Goal: Task Accomplishment & Management: Use online tool/utility

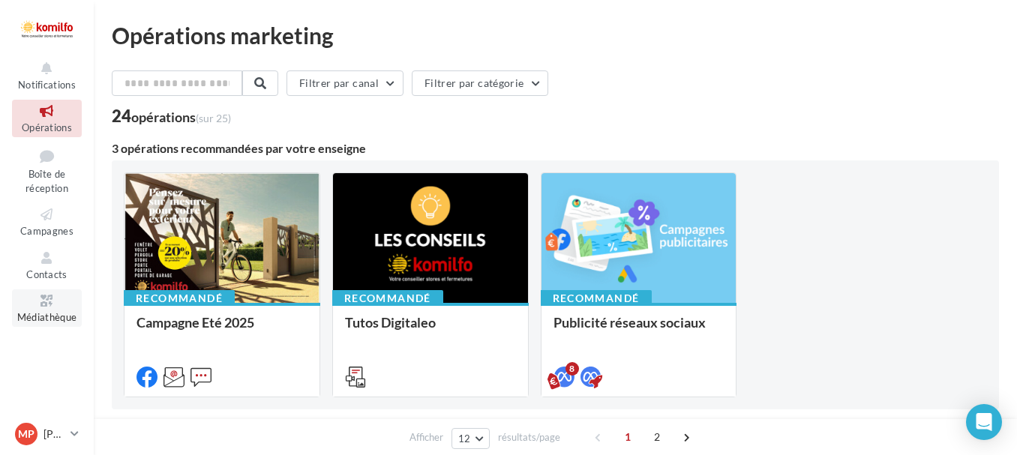
click at [49, 299] on icon at bounding box center [46, 300] width 61 height 17
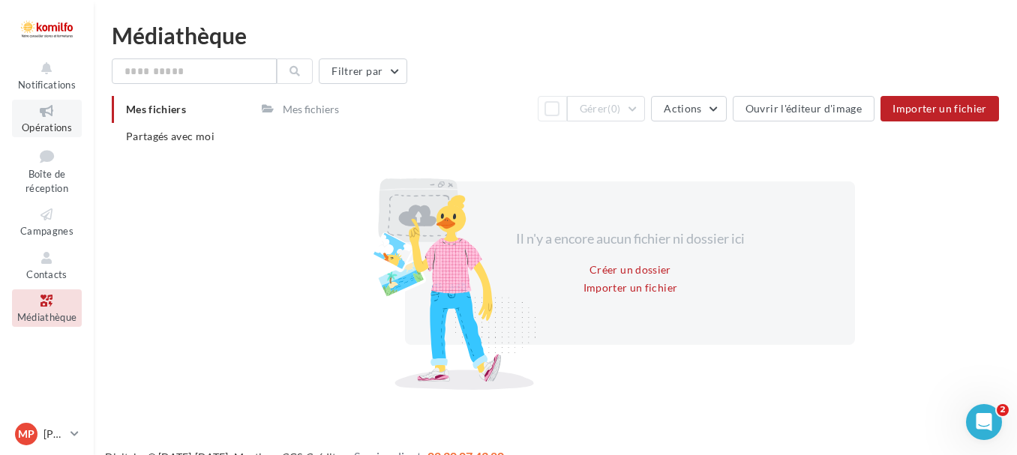
click at [59, 122] on span "Opérations" at bounding box center [47, 127] width 50 height 12
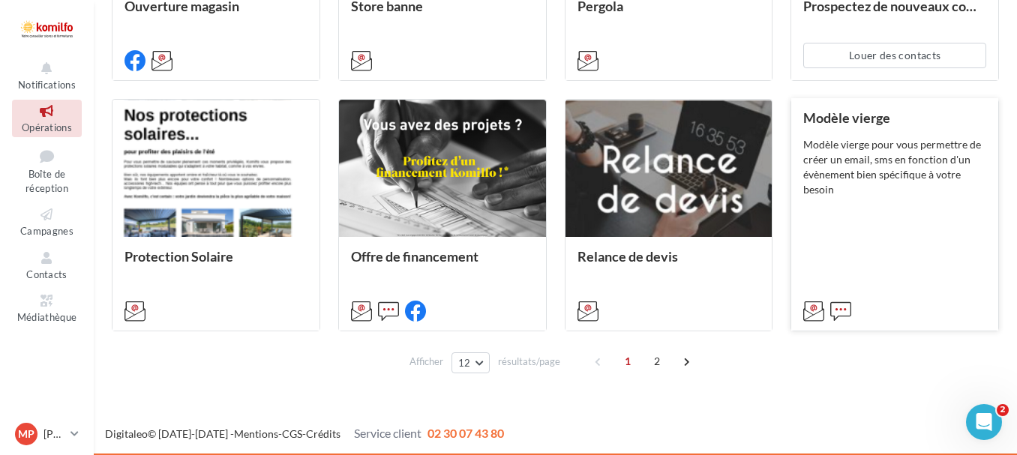
scroll to position [831, 0]
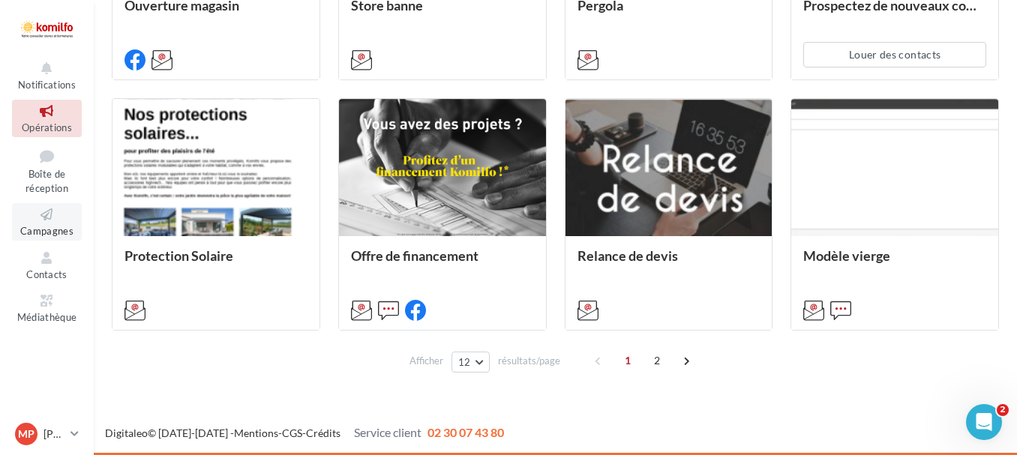
click at [61, 214] on icon at bounding box center [46, 214] width 61 height 17
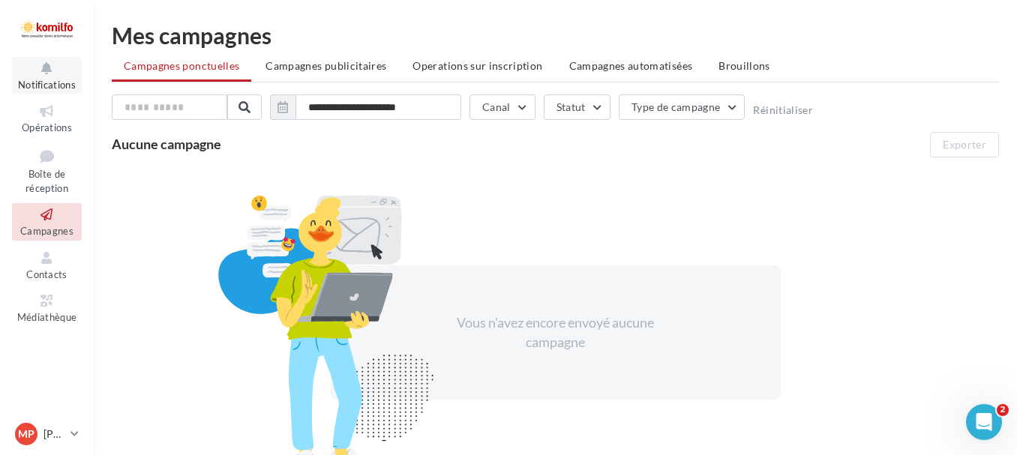
click at [51, 82] on span "Notifications" at bounding box center [47, 85] width 58 height 12
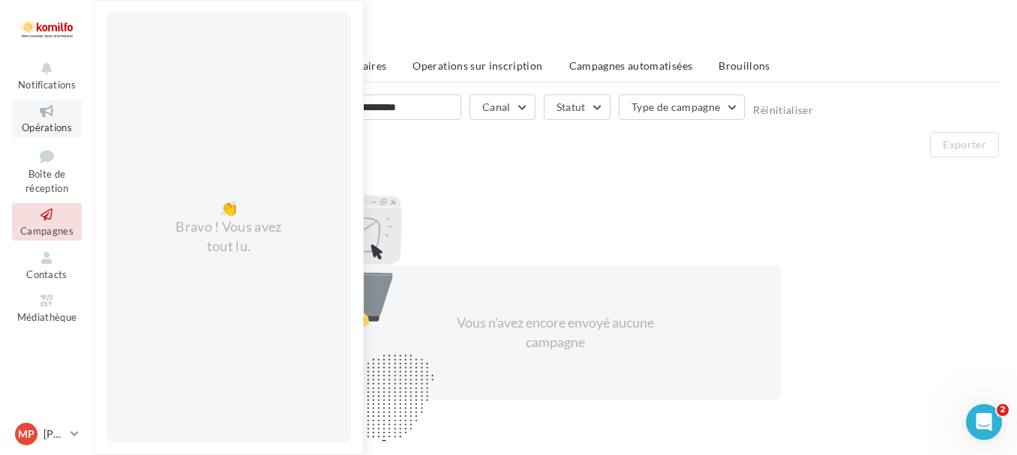
click at [48, 113] on icon at bounding box center [46, 111] width 61 height 17
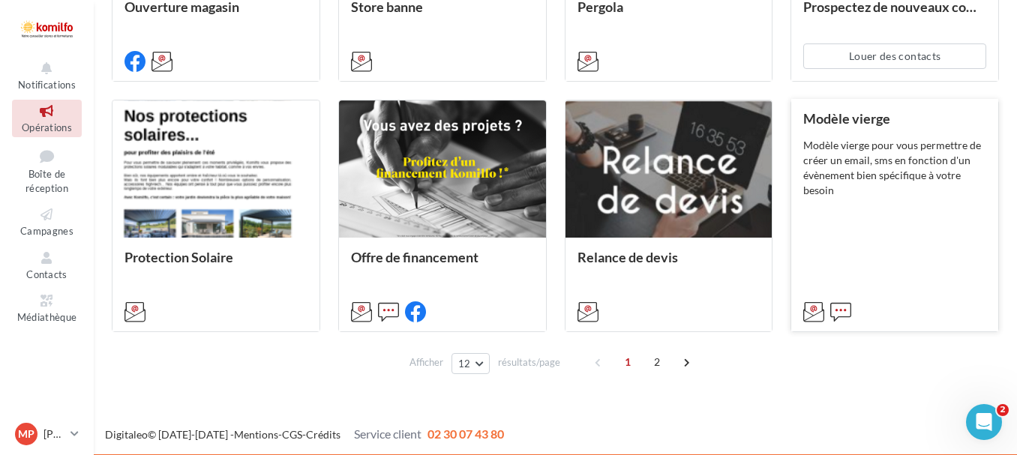
scroll to position [831, 0]
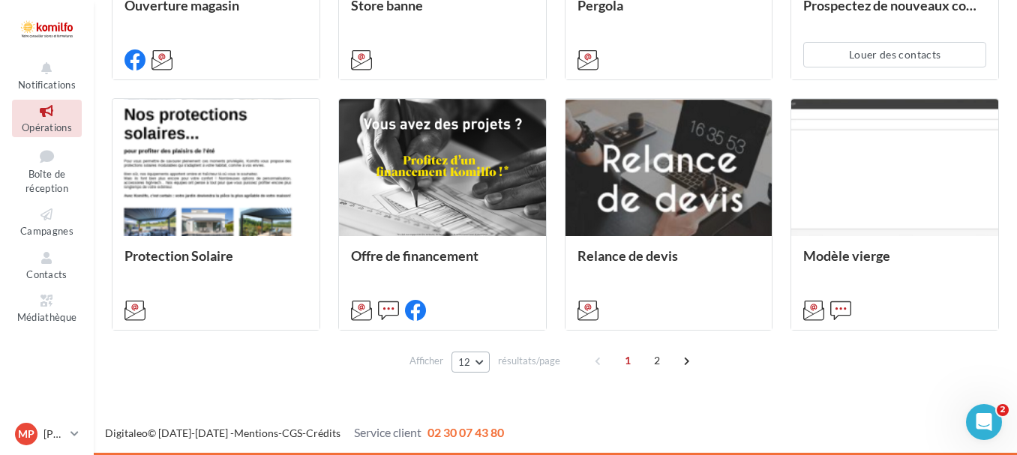
click at [481, 362] on button "12" at bounding box center [470, 362] width 38 height 21
click at [504, 332] on button "96" at bounding box center [503, 335] width 105 height 26
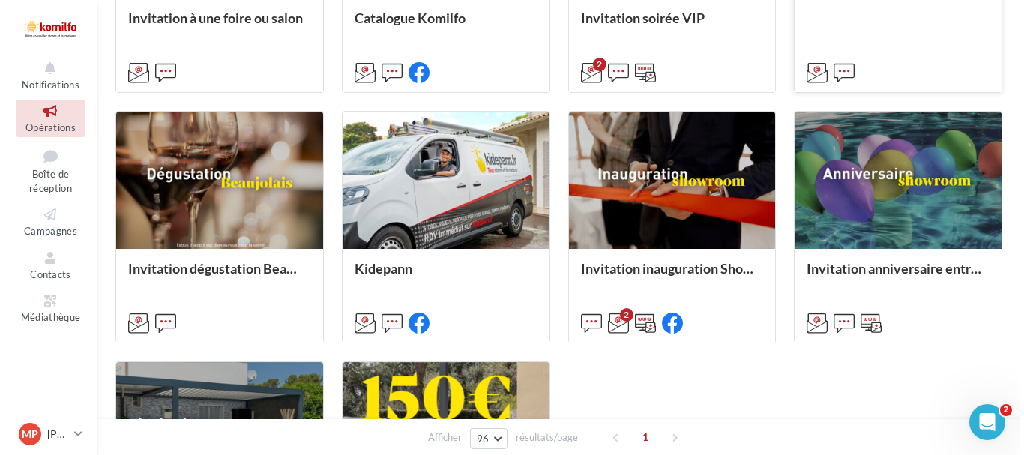
scroll to position [1342, 0]
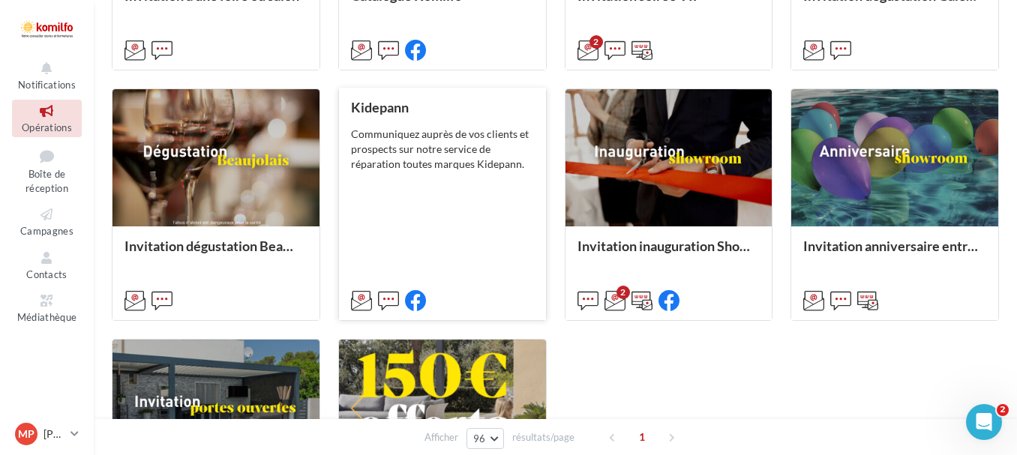
click at [422, 181] on div "Kidepann Communiquez auprès de vos clients et prospects sur notre service de ré…" at bounding box center [442, 203] width 183 height 207
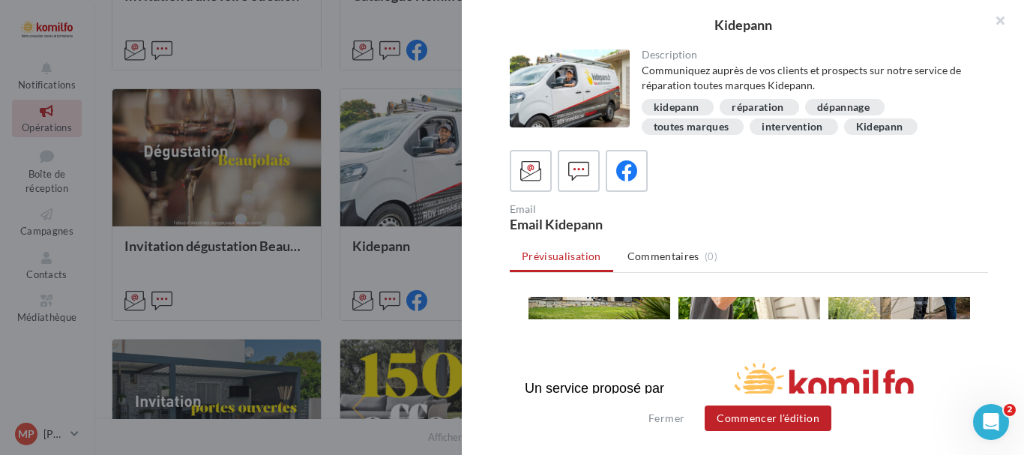
scroll to position [600, 0]
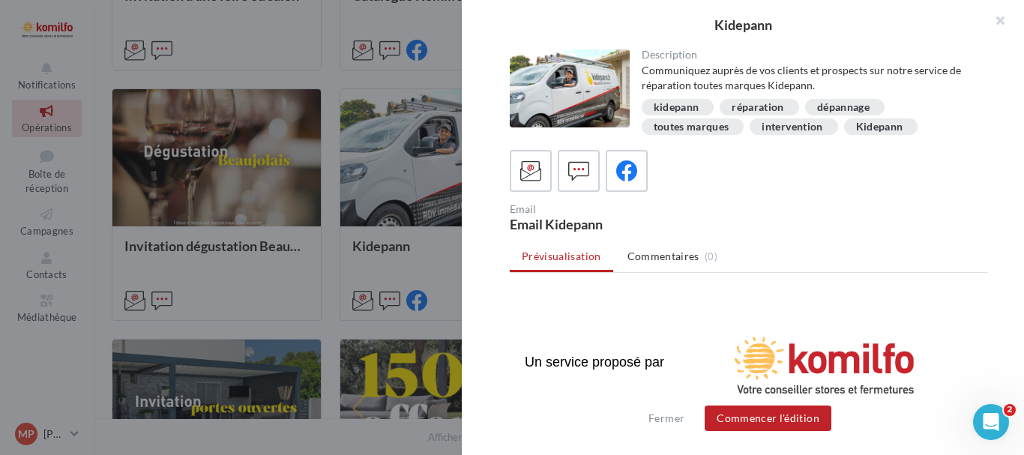
click at [790, 352] on img at bounding box center [824, 368] width 254 height 99
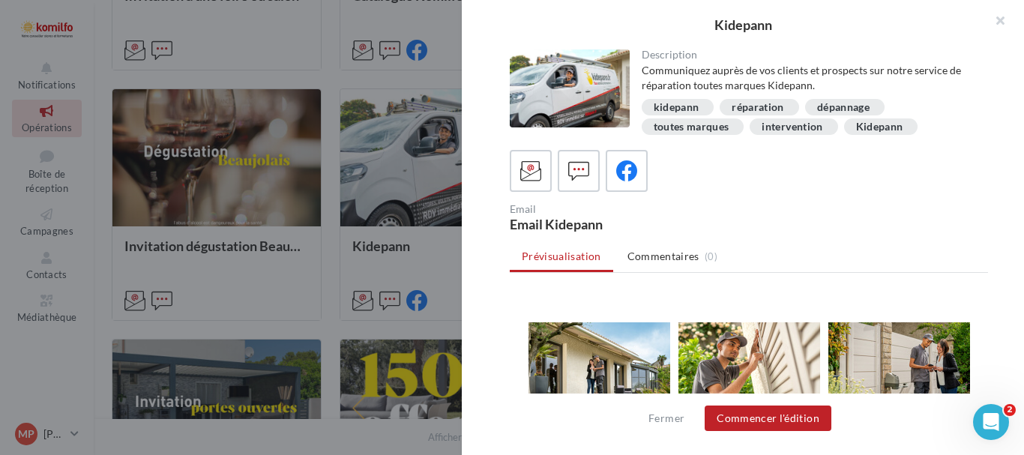
scroll to position [450, 0]
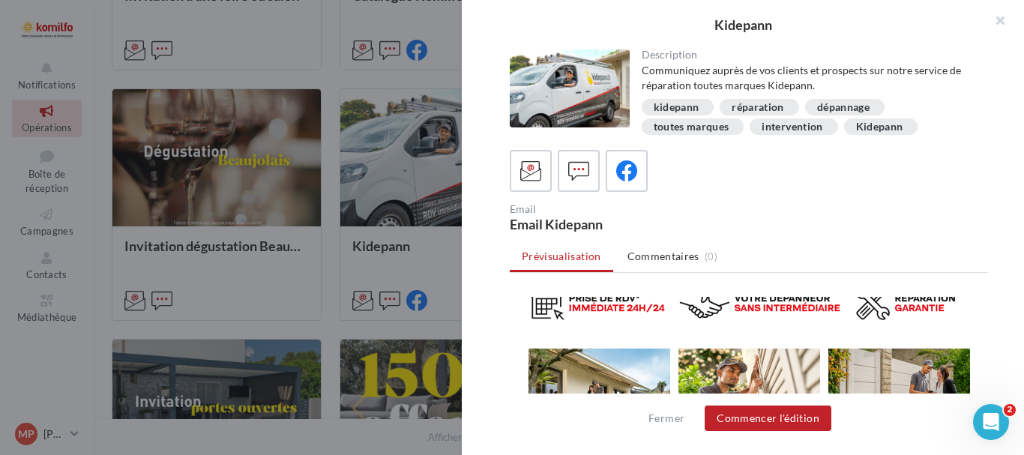
click at [763, 365] on img at bounding box center [750, 396] width 142 height 94
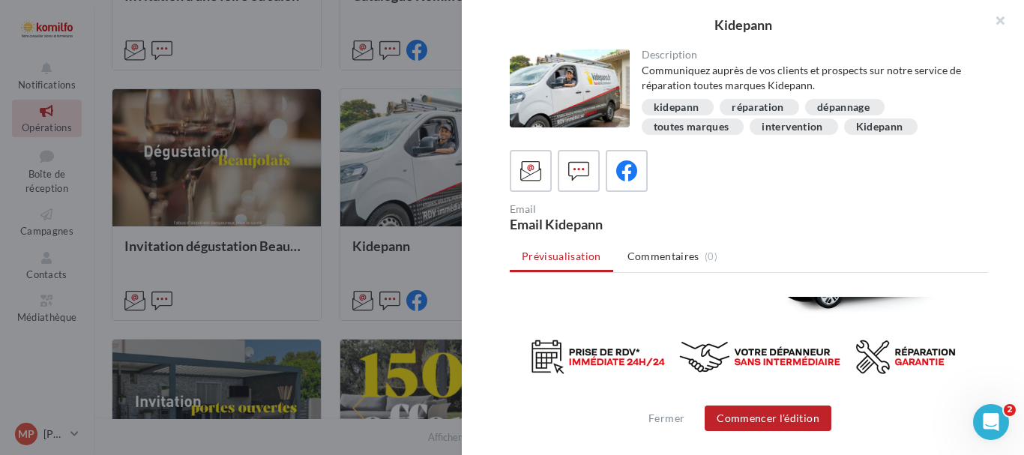
scroll to position [375, 0]
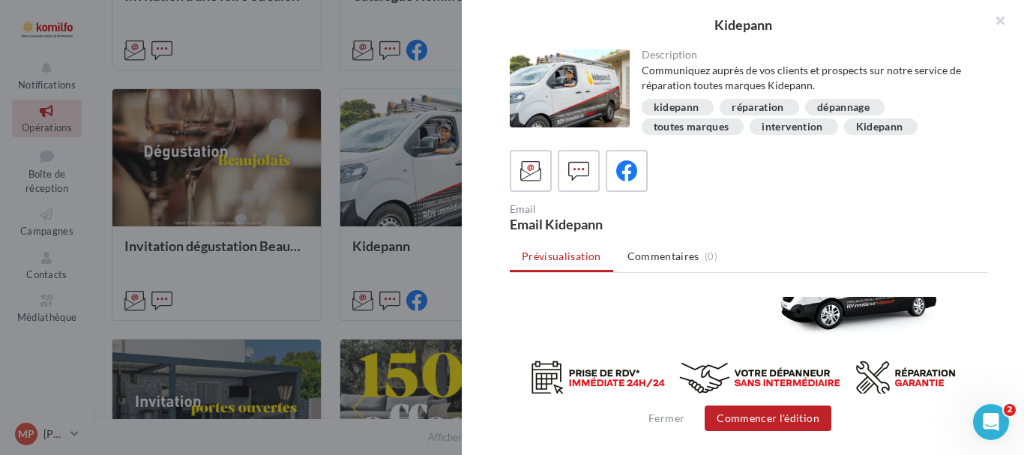
click at [740, 370] on img at bounding box center [749, 382] width 450 height 59
click at [784, 422] on button "Commencer l'édition" at bounding box center [768, 418] width 127 height 25
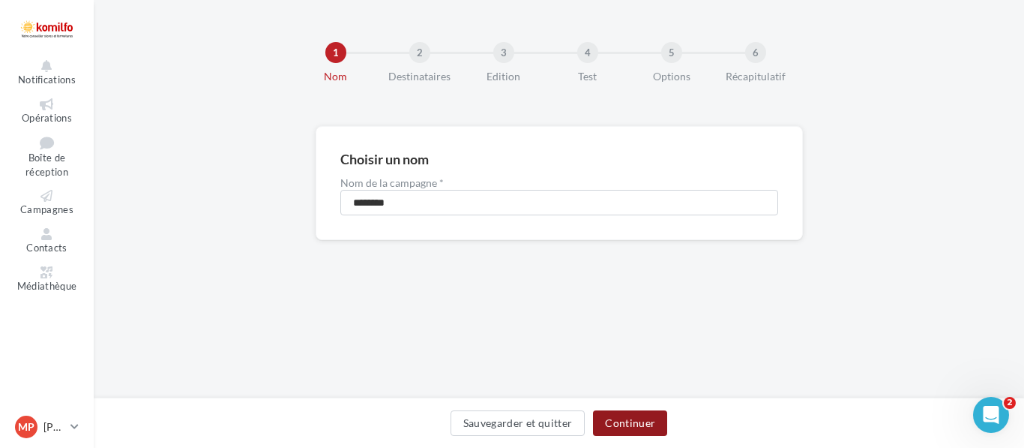
click at [645, 417] on button "Continuer" at bounding box center [630, 422] width 74 height 25
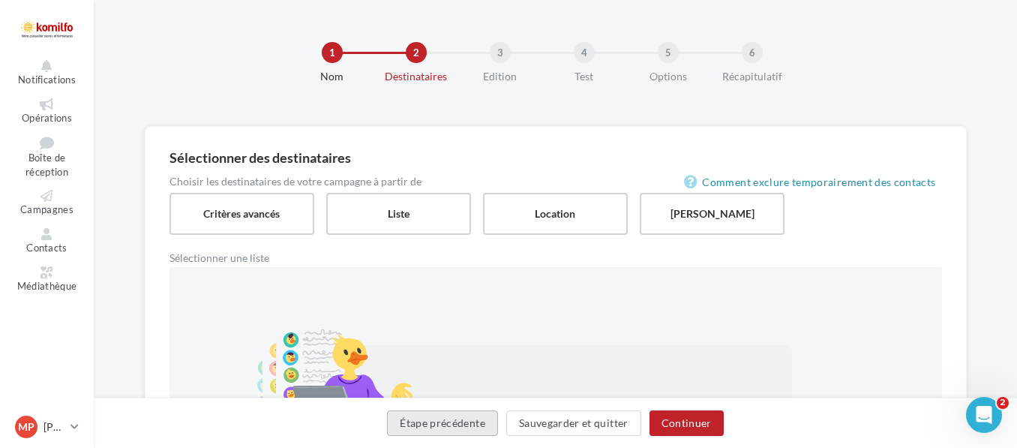
click at [488, 424] on button "Étape précédente" at bounding box center [442, 422] width 111 height 25
